Goal: Transaction & Acquisition: Purchase product/service

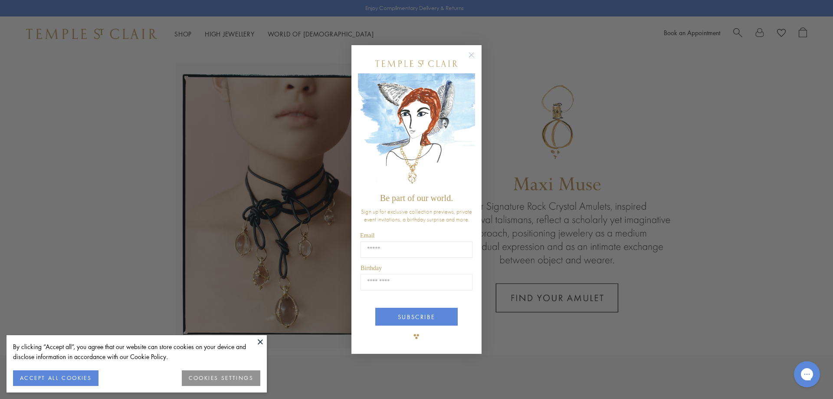
click at [470, 55] on circle "Close dialog" at bounding box center [472, 54] width 10 height 10
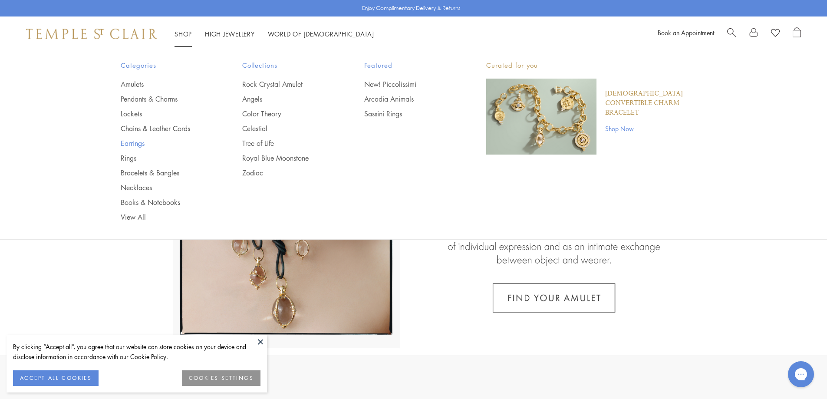
click at [136, 142] on link "Earrings" at bounding box center [164, 143] width 87 height 10
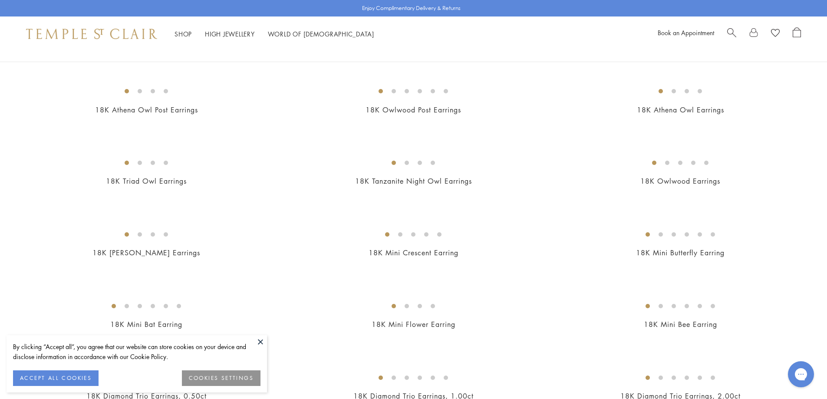
scroll to position [87, 0]
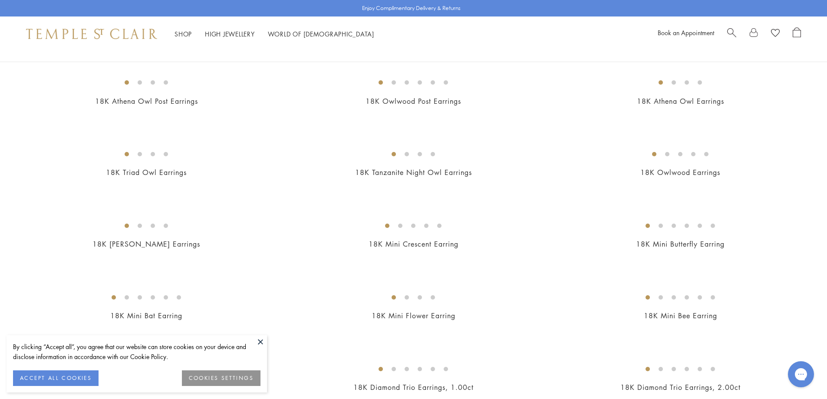
click at [260, 345] on button at bounding box center [260, 341] width 13 height 13
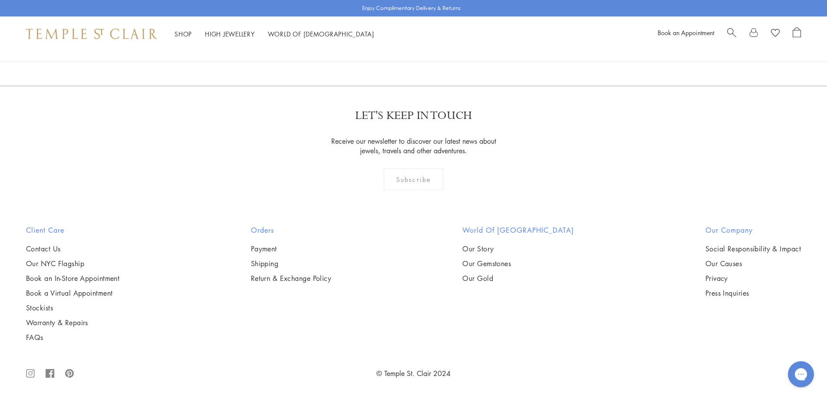
scroll to position [1649, 0]
click at [0, 0] on img at bounding box center [0, 0] width 0 height 0
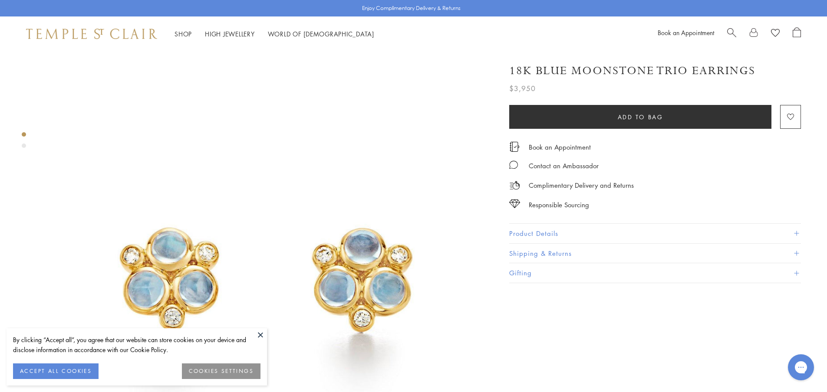
click at [259, 337] on button at bounding box center [260, 335] width 13 height 13
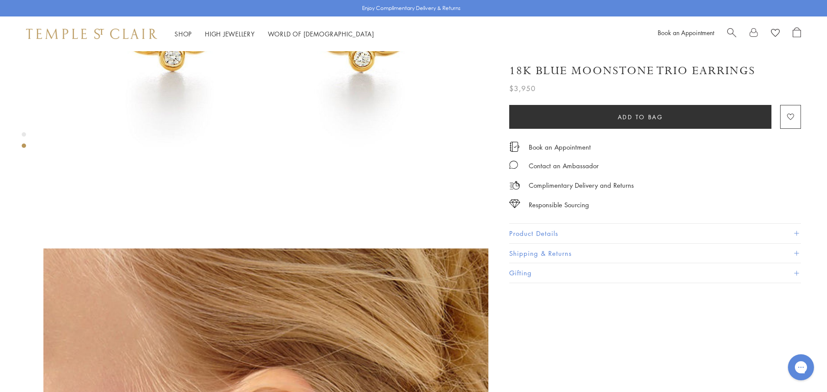
scroll to position [434, 0]
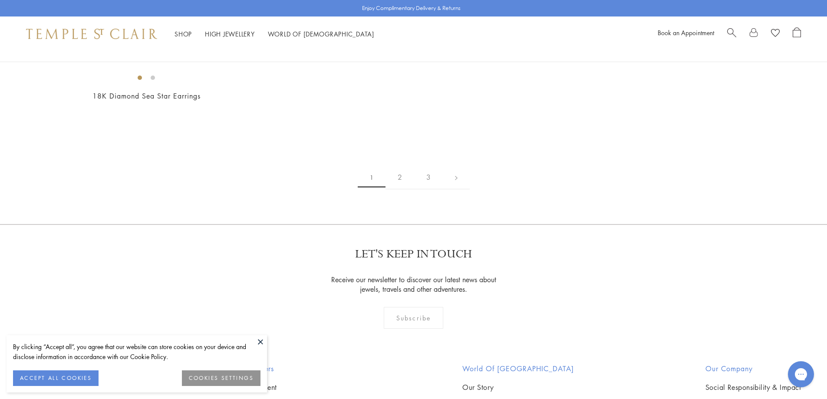
scroll to position [1300, 0]
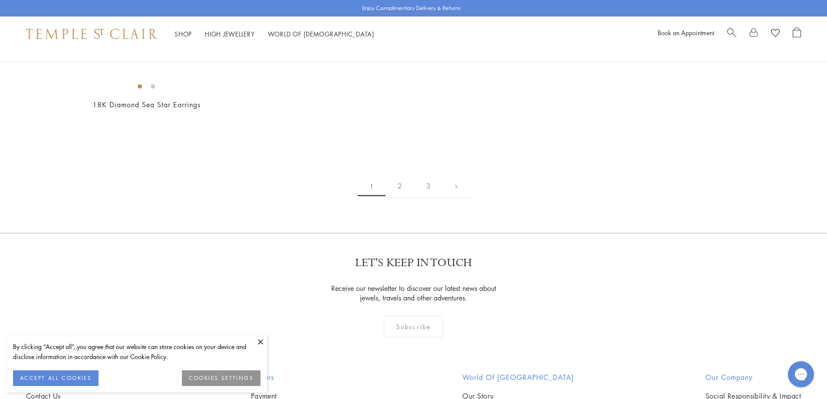
click at [0, 0] on img at bounding box center [0, 0] width 0 height 0
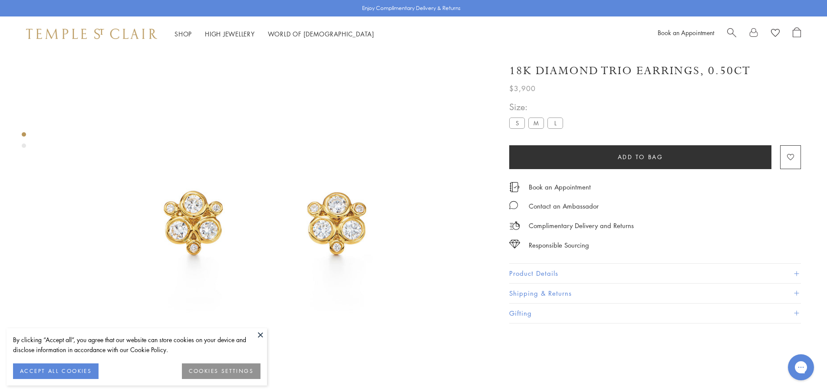
scroll to position [181, 0]
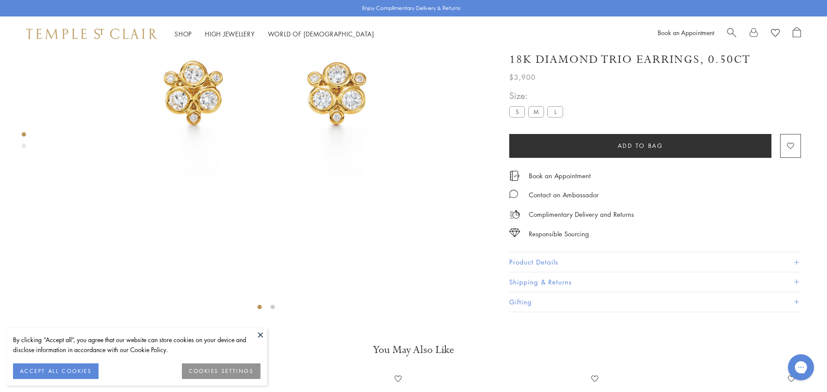
click at [262, 333] on button at bounding box center [260, 335] width 13 height 13
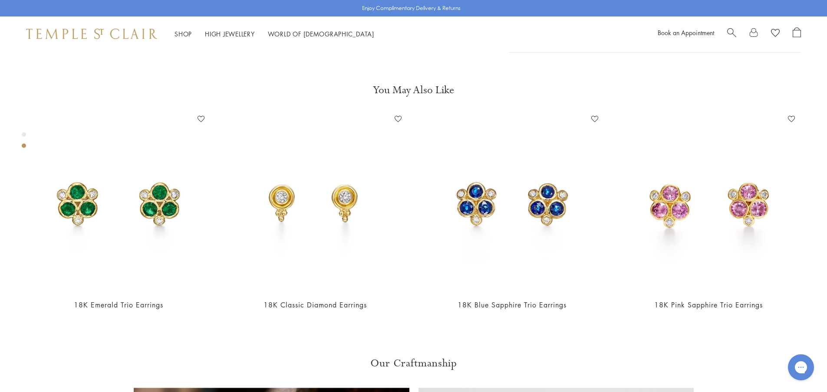
scroll to position [442, 0]
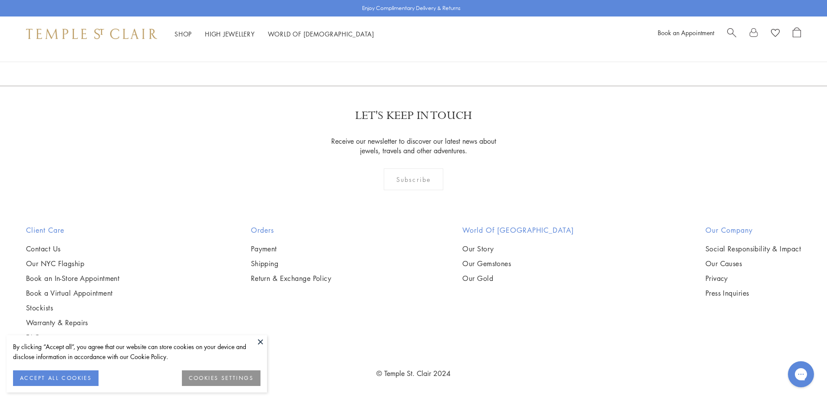
scroll to position [2862, 0]
click at [262, 343] on button at bounding box center [260, 341] width 13 height 13
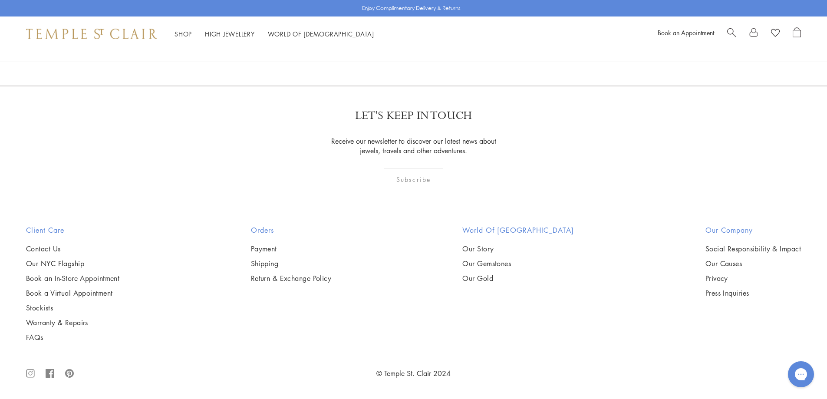
click at [0, 0] on img at bounding box center [0, 0] width 0 height 0
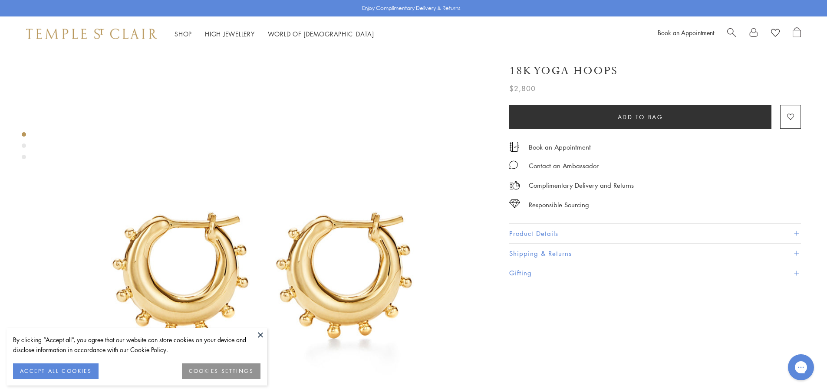
click at [258, 334] on button at bounding box center [260, 335] width 13 height 13
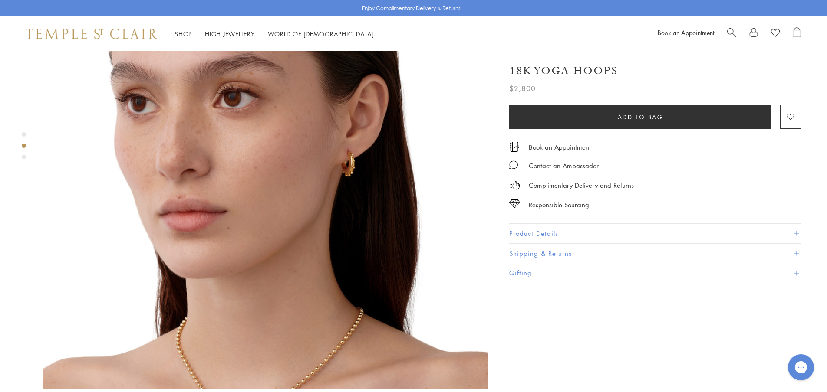
scroll to position [564, 0]
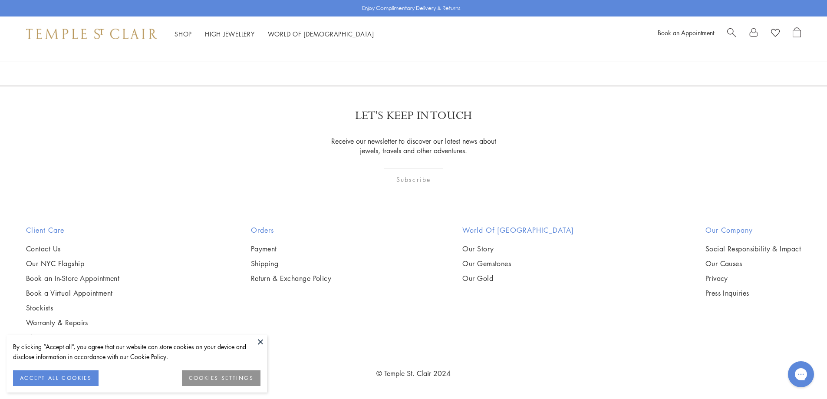
scroll to position [2860, 0]
click at [261, 341] on button at bounding box center [260, 341] width 13 height 13
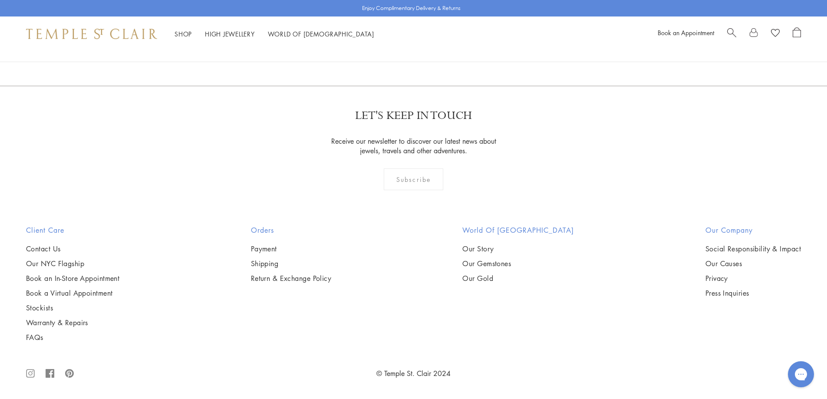
click at [0, 0] on img at bounding box center [0, 0] width 0 height 0
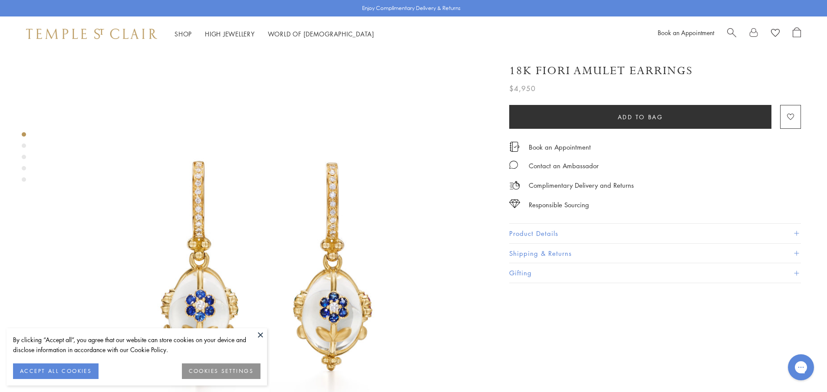
click at [240, 369] on button "COOKIES SETTINGS" at bounding box center [221, 372] width 79 height 16
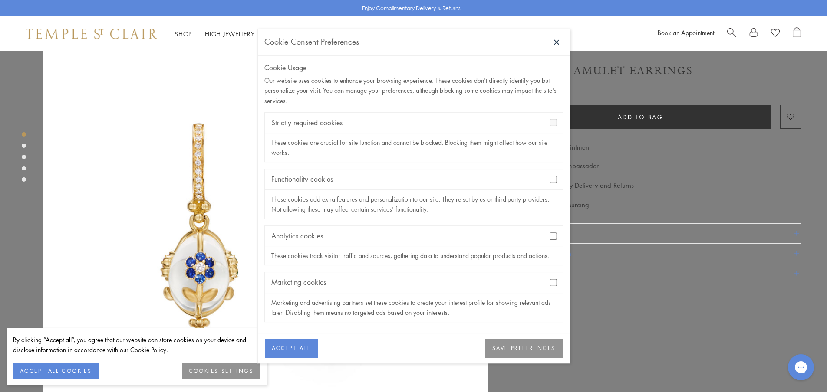
scroll to position [43, 0]
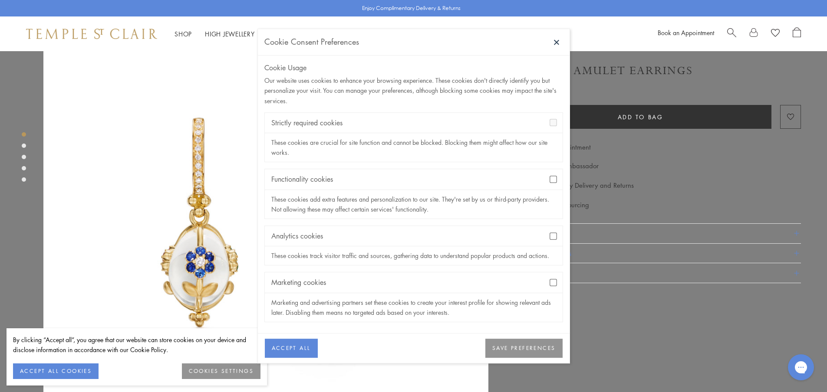
click at [510, 350] on button "SAVE PREFERENCES" at bounding box center [523, 348] width 77 height 19
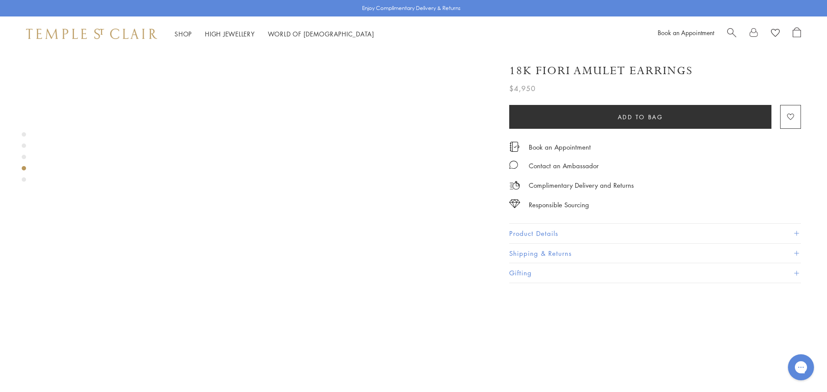
scroll to position [1432, 0]
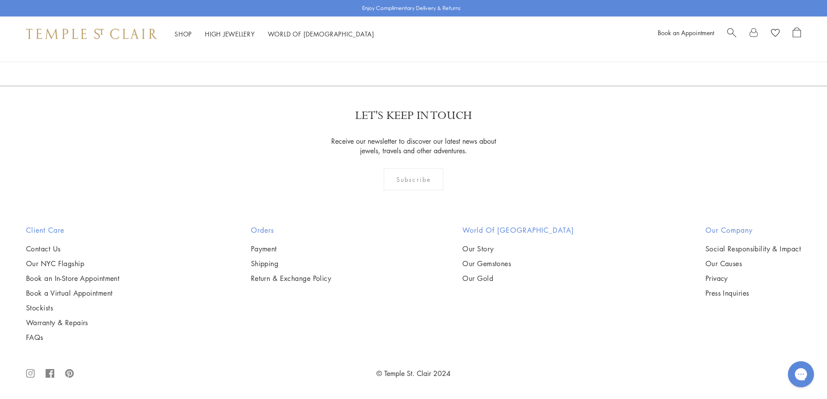
scroll to position [3769, 0]
click at [0, 0] on img at bounding box center [0, 0] width 0 height 0
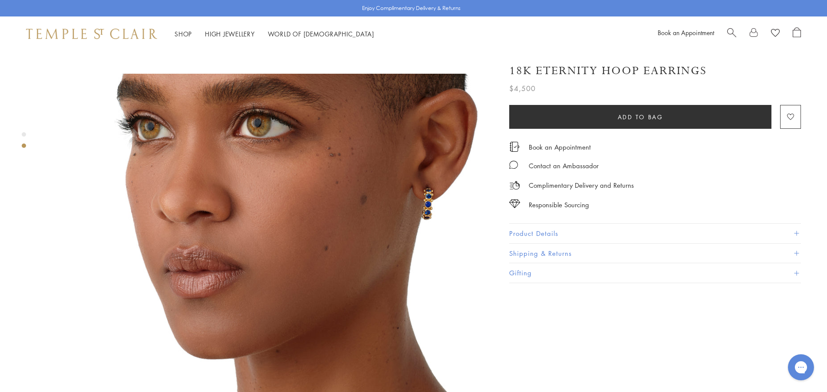
scroll to position [434, 0]
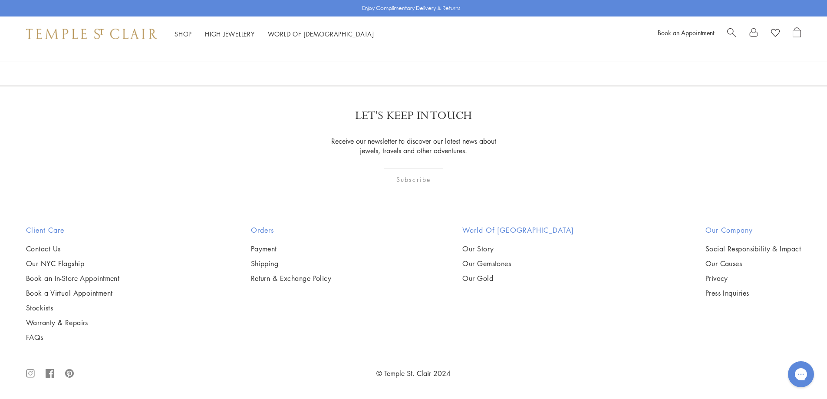
scroll to position [4420, 0]
click at [0, 0] on img at bounding box center [0, 0] width 0 height 0
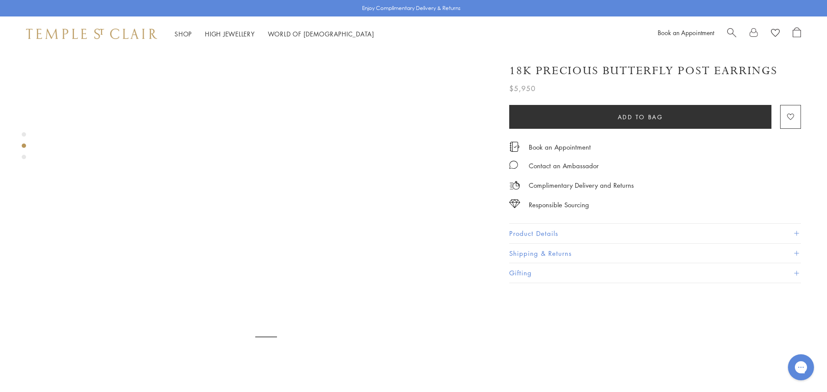
scroll to position [521, 0]
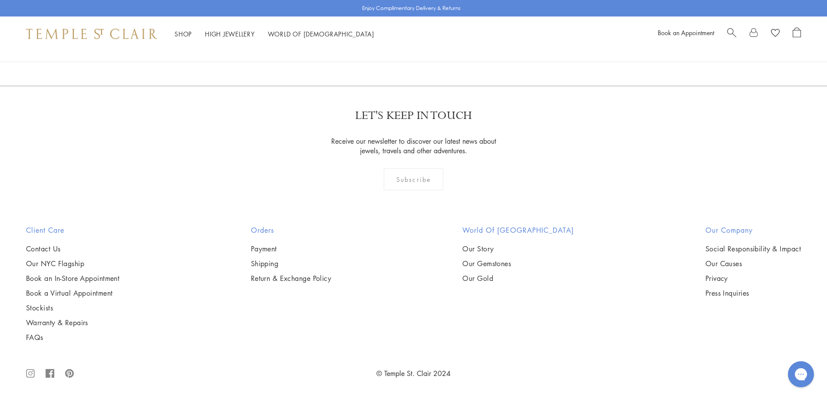
scroll to position [4418, 0]
click at [0, 0] on img at bounding box center [0, 0] width 0 height 0
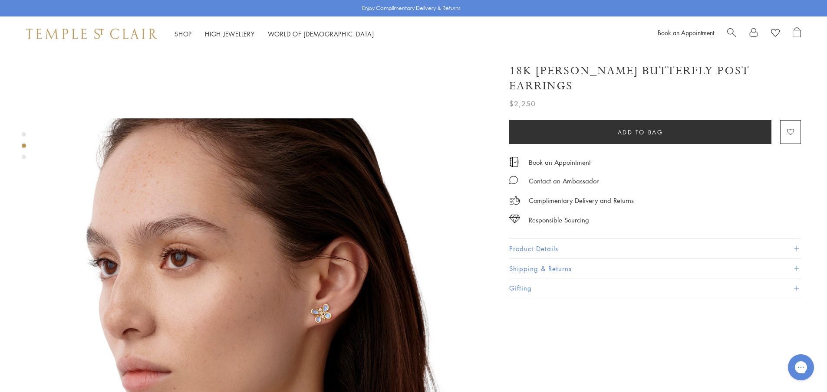
scroll to position [477, 0]
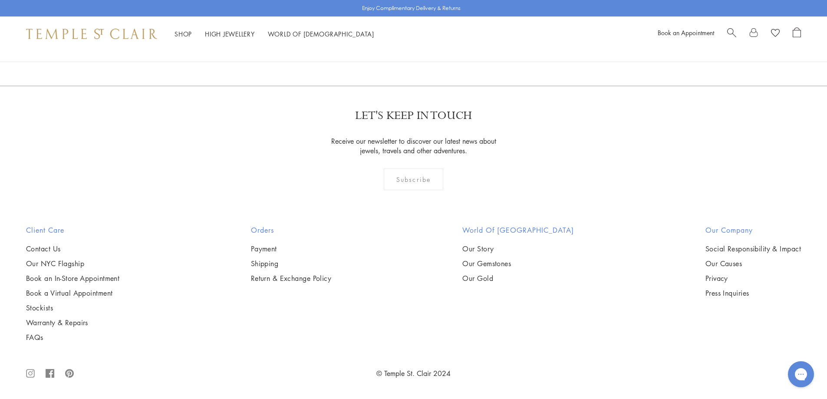
scroll to position [5409, 0]
click at [401, 51] on link "2" at bounding box center [399, 39] width 29 height 24
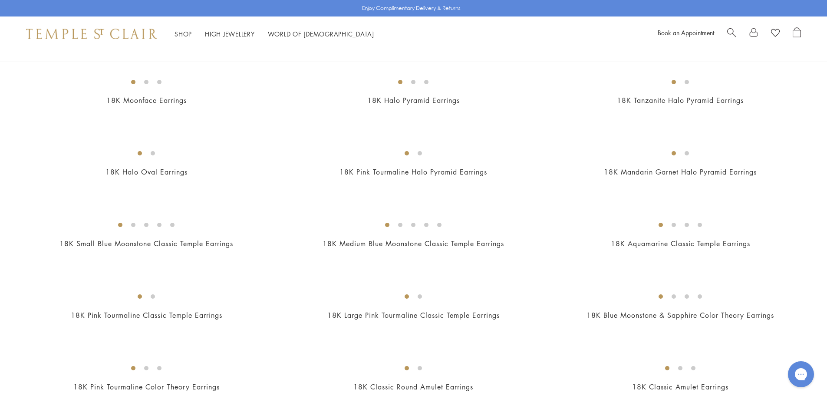
scroll to position [391, 0]
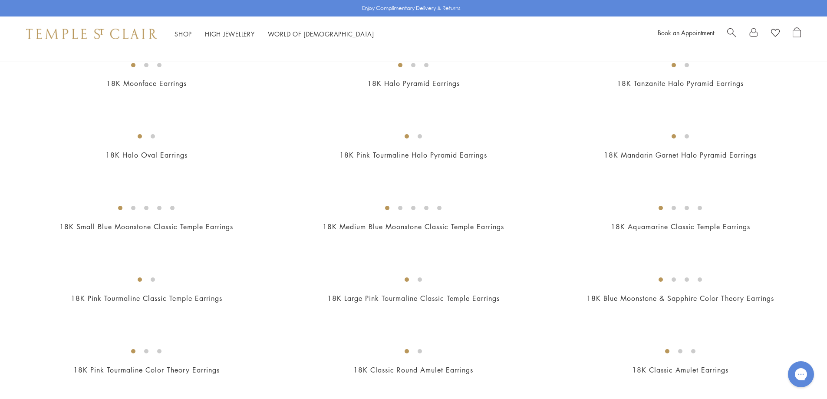
click at [0, 0] on img at bounding box center [0, 0] width 0 height 0
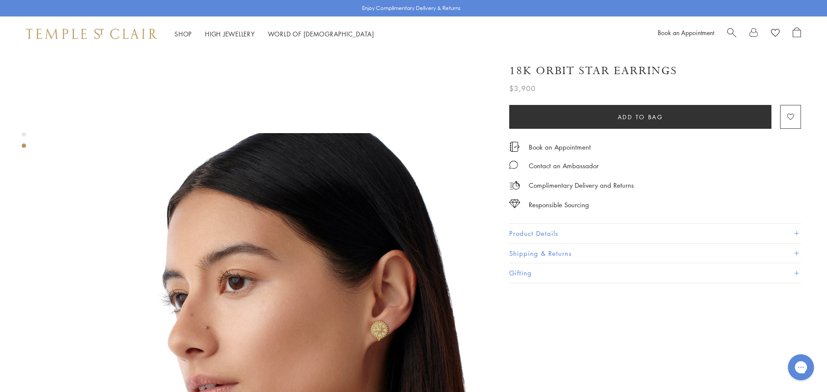
scroll to position [391, 0]
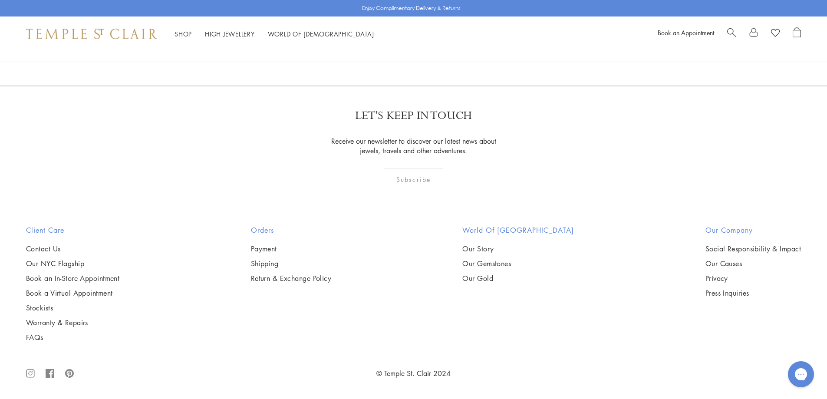
scroll to position [4383, 0]
click at [0, 0] on img at bounding box center [0, 0] width 0 height 0
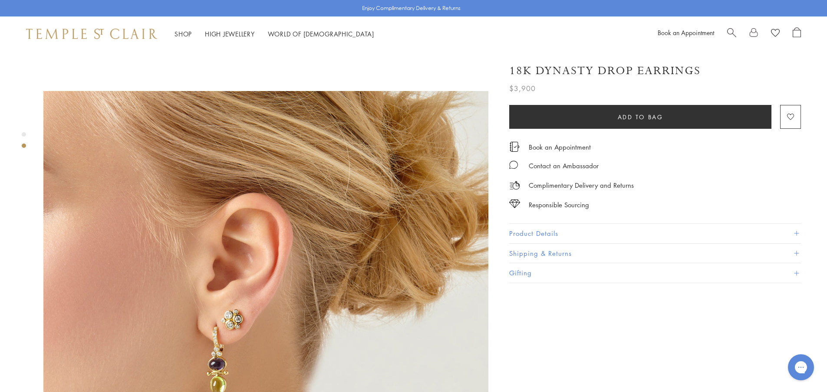
scroll to position [477, 0]
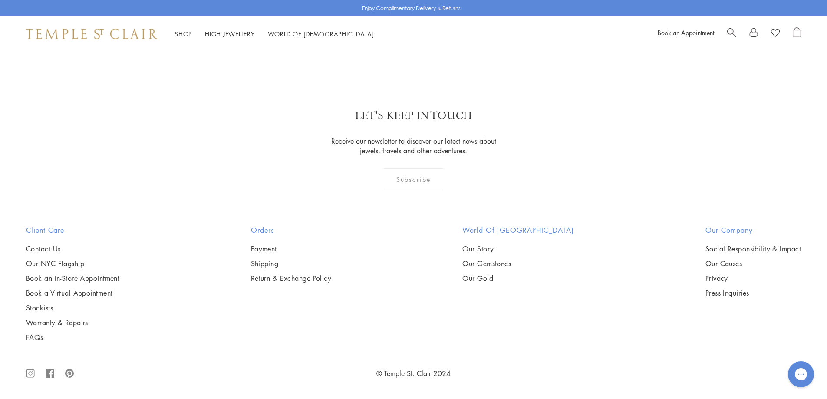
scroll to position [5164, 0]
click at [441, 51] on link "3" at bounding box center [441, 39] width 29 height 24
